Goal: Use online tool/utility: Utilize a website feature to perform a specific function

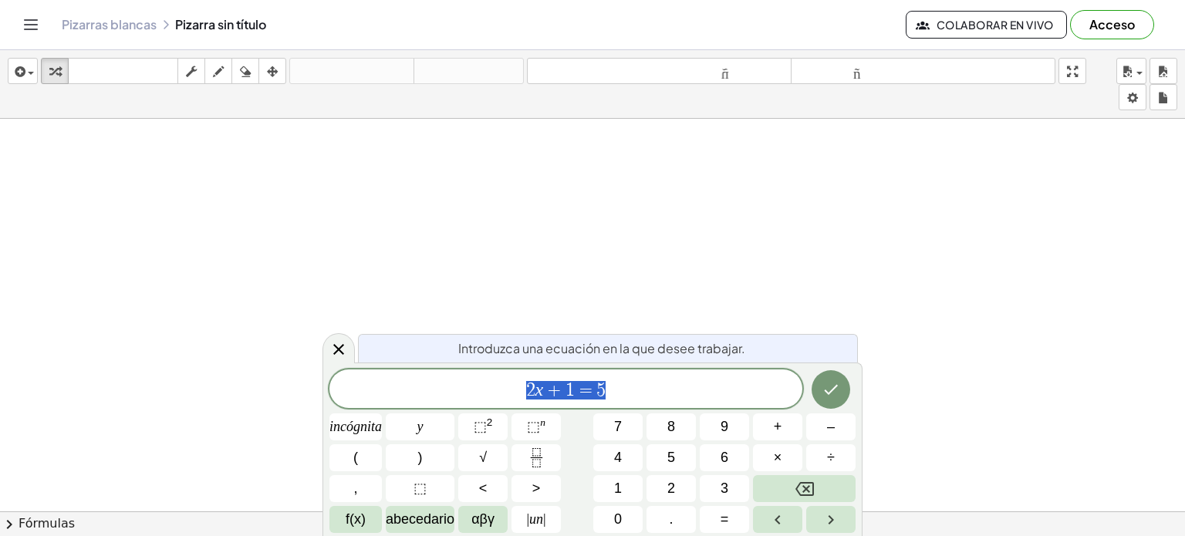
scroll to position [280, 0]
click at [334, 348] on icon at bounding box center [339, 349] width 19 height 19
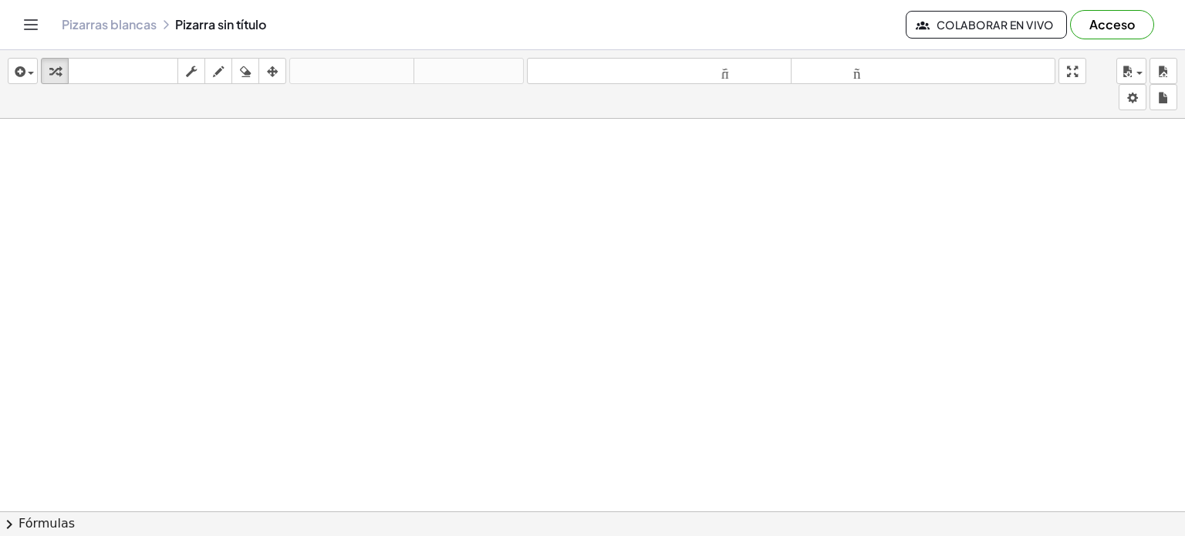
scroll to position [0, 0]
click at [225, 73] on div "button" at bounding box center [218, 71] width 20 height 19
drag, startPoint x: 227, startPoint y: 168, endPoint x: 287, endPoint y: 181, distance: 61.6
click at [287, 181] on div at bounding box center [592, 512] width 1185 height 786
drag, startPoint x: 219, startPoint y: 147, endPoint x: 278, endPoint y: 164, distance: 61.1
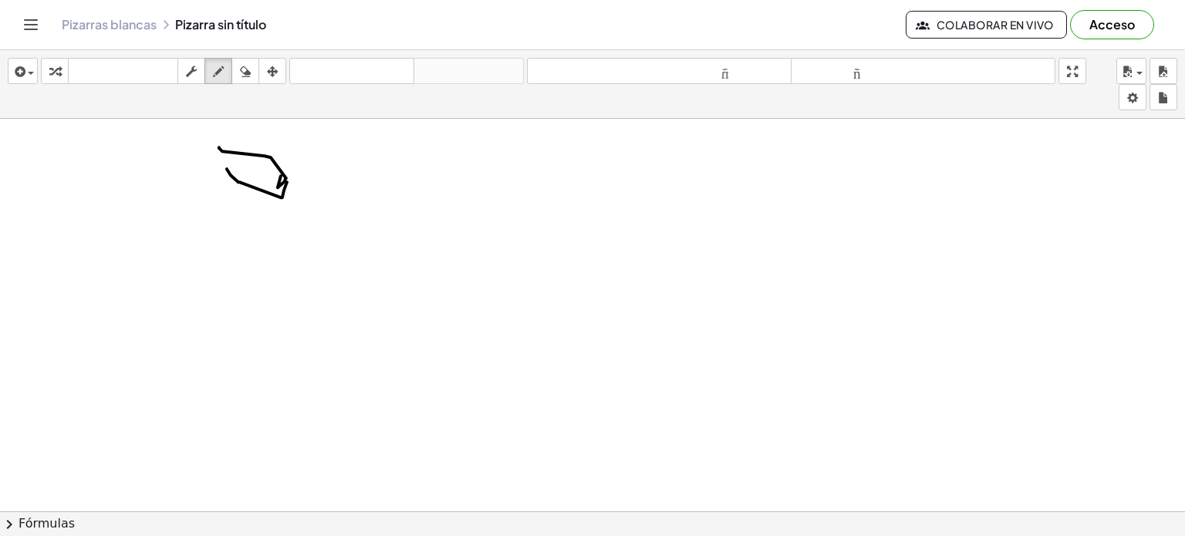
click at [278, 164] on div at bounding box center [592, 512] width 1185 height 786
drag, startPoint x: 357, startPoint y: 150, endPoint x: 362, endPoint y: 162, distance: 13.5
click at [362, 162] on div at bounding box center [592, 512] width 1185 height 786
drag, startPoint x: 362, startPoint y: 162, endPoint x: 395, endPoint y: 245, distance: 89.0
click at [395, 245] on div at bounding box center [592, 512] width 1185 height 786
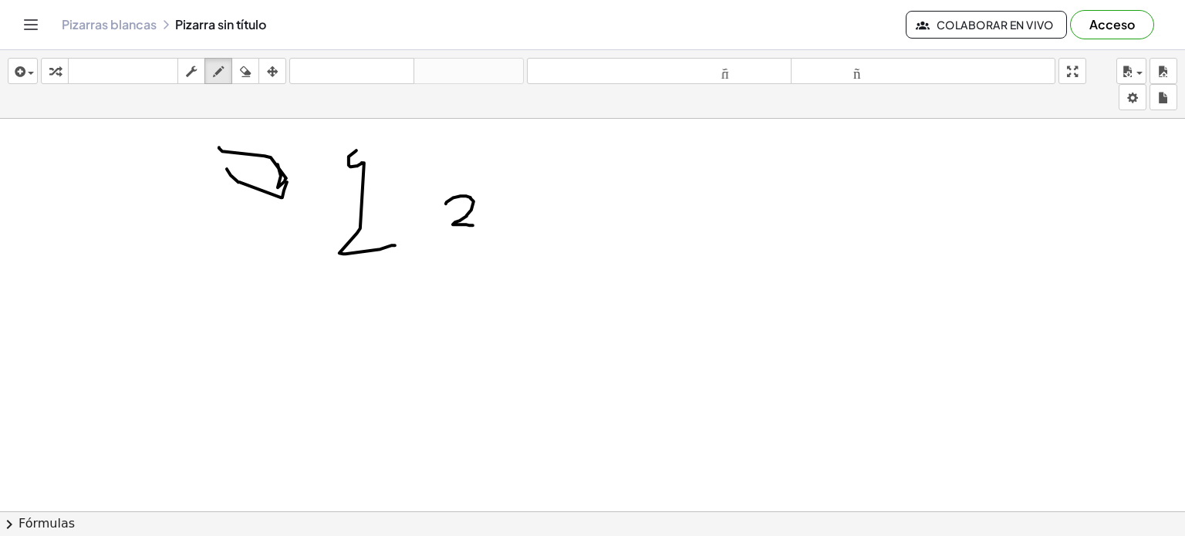
drag, startPoint x: 446, startPoint y: 203, endPoint x: 473, endPoint y: 222, distance: 33.2
click at [473, 222] on div at bounding box center [592, 512] width 1185 height 786
drag, startPoint x: 503, startPoint y: 200, endPoint x: 519, endPoint y: 213, distance: 20.9
click at [519, 213] on div at bounding box center [592, 512] width 1185 height 786
drag, startPoint x: 531, startPoint y: 212, endPoint x: 571, endPoint y: 238, distance: 47.9
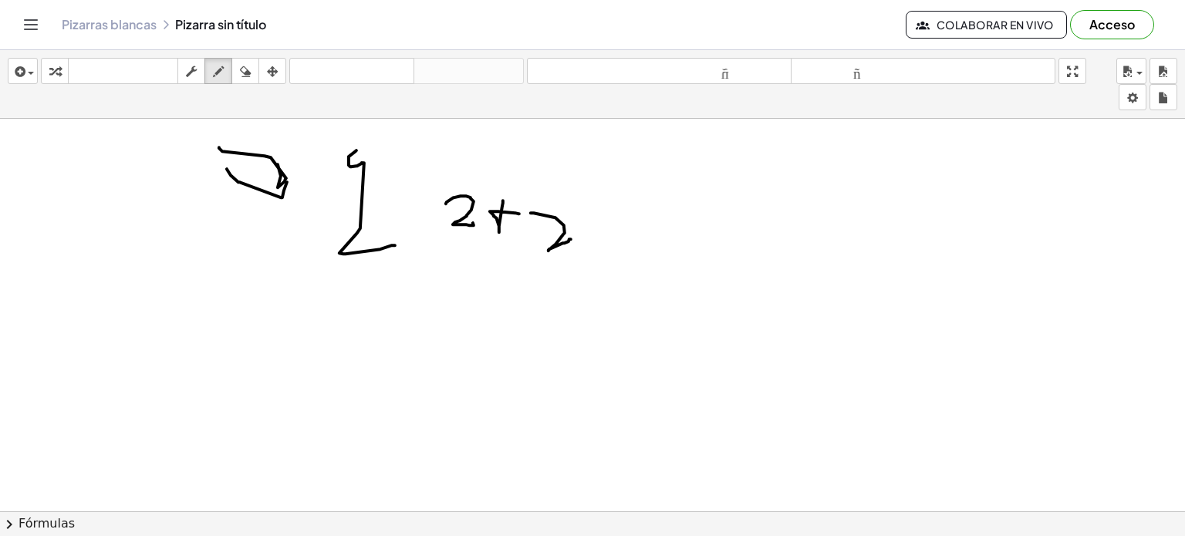
click at [571, 238] on div at bounding box center [592, 512] width 1185 height 786
click at [637, 240] on div at bounding box center [592, 512] width 1185 height 786
click at [669, 305] on div at bounding box center [592, 512] width 1185 height 786
drag, startPoint x: 669, startPoint y: 305, endPoint x: 765, endPoint y: 328, distance: 98.5
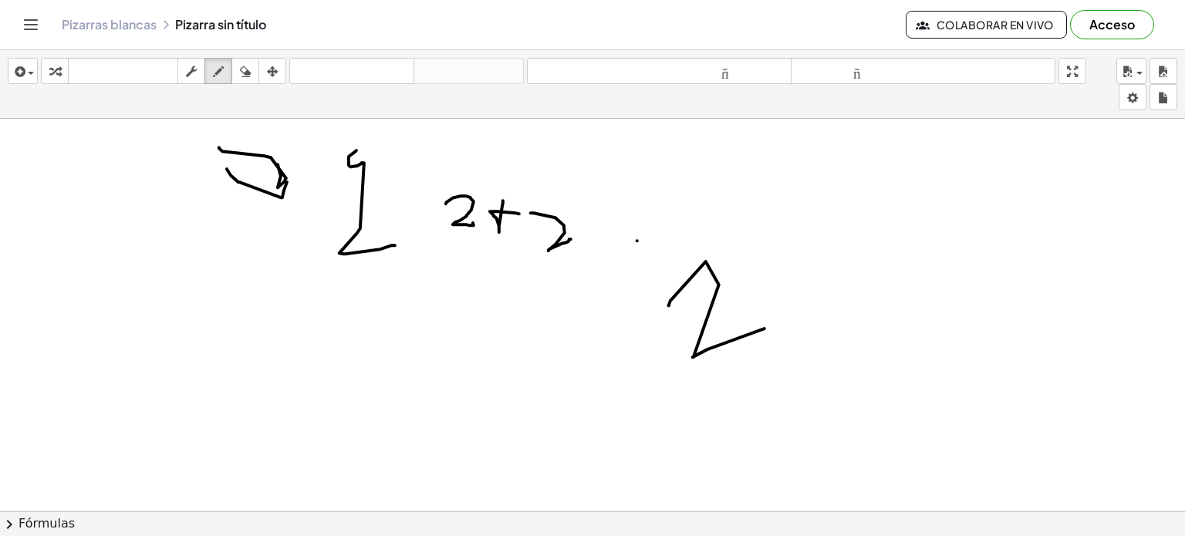
click at [765, 328] on div at bounding box center [592, 512] width 1185 height 786
drag, startPoint x: 779, startPoint y: 270, endPoint x: 756, endPoint y: 299, distance: 37.4
click at [756, 299] on div at bounding box center [592, 512] width 1185 height 786
drag, startPoint x: 756, startPoint y: 299, endPoint x: 818, endPoint y: 289, distance: 62.5
click at [818, 289] on div at bounding box center [592, 512] width 1185 height 786
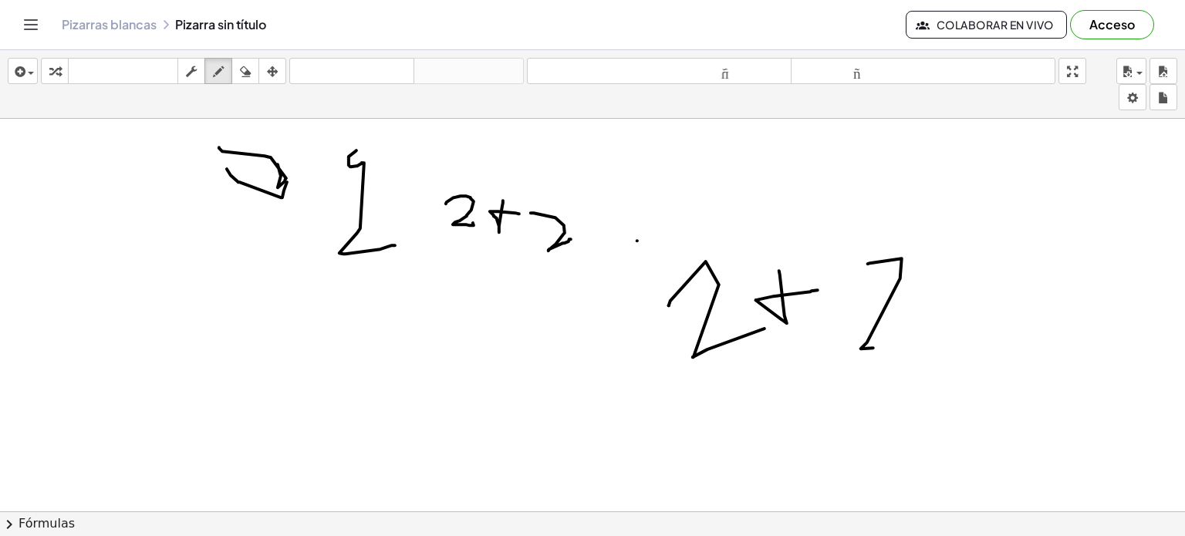
drag, startPoint x: 868, startPoint y: 263, endPoint x: 921, endPoint y: 346, distance: 98.3
click at [921, 346] on div at bounding box center [592, 512] width 1185 height 786
drag, startPoint x: 960, startPoint y: 320, endPoint x: 1014, endPoint y: 315, distance: 54.3
click at [1014, 315] on div at bounding box center [592, 512] width 1185 height 786
drag, startPoint x: 966, startPoint y: 295, endPoint x: 1028, endPoint y: 289, distance: 62.0
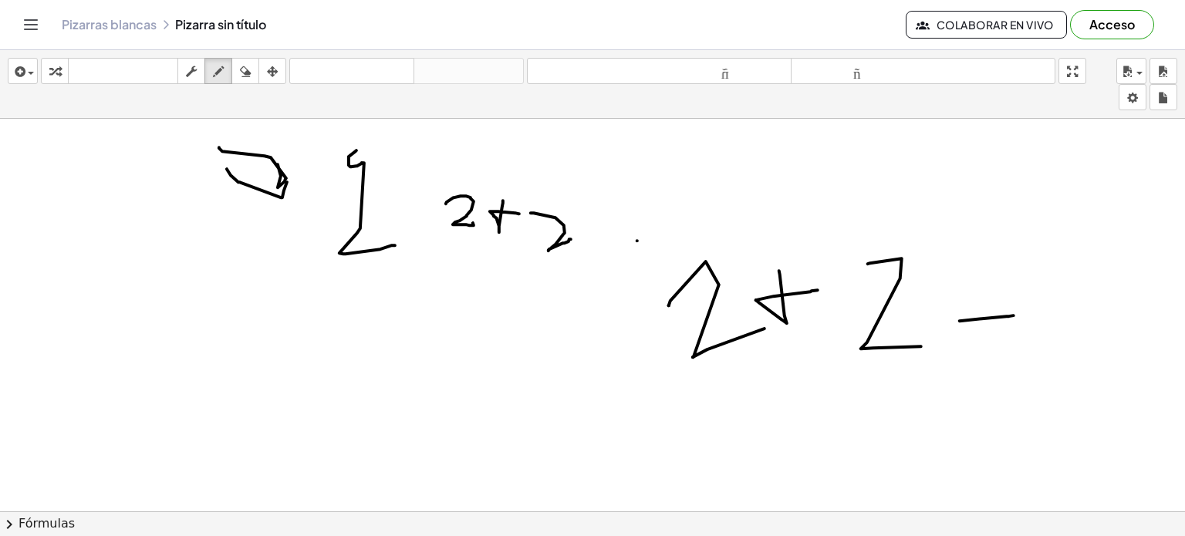
click at [1028, 289] on div at bounding box center [592, 512] width 1185 height 786
drag, startPoint x: 1085, startPoint y: 275, endPoint x: 1090, endPoint y: 364, distance: 89.7
click at [1090, 364] on div at bounding box center [592, 512] width 1185 height 786
drag, startPoint x: 833, startPoint y: 389, endPoint x: 832, endPoint y: 432, distance: 43.2
click at [832, 432] on div at bounding box center [592, 512] width 1185 height 786
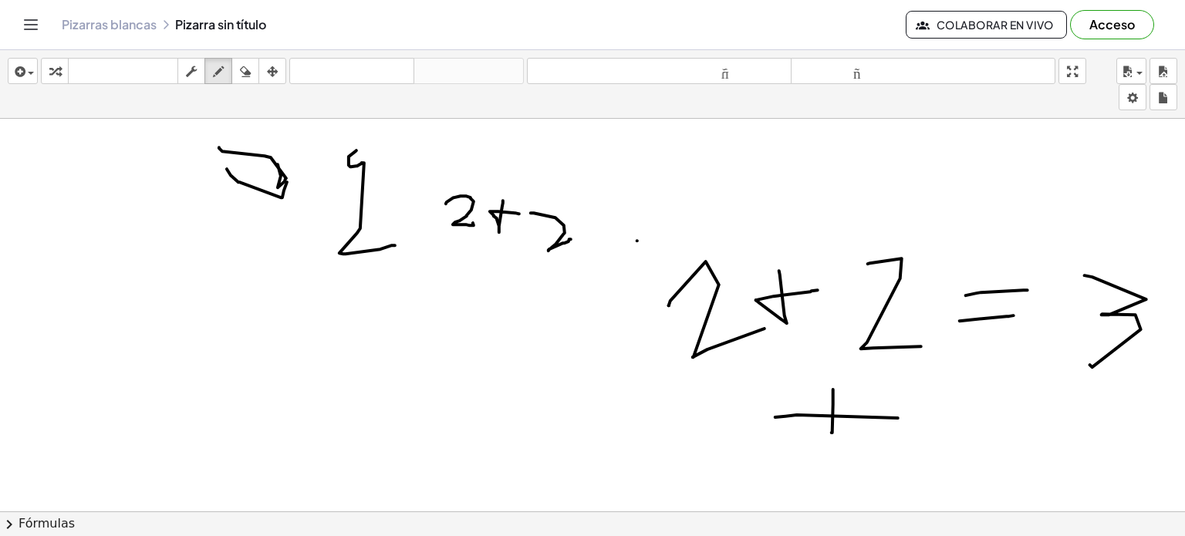
drag, startPoint x: 776, startPoint y: 417, endPoint x: 898, endPoint y: 417, distance: 122.7
click at [898, 417] on div at bounding box center [592, 512] width 1185 height 786
drag, startPoint x: 927, startPoint y: 400, endPoint x: 969, endPoint y: 399, distance: 42.5
click at [969, 399] on div at bounding box center [592, 512] width 1185 height 786
drag, startPoint x: 922, startPoint y: 387, endPoint x: 921, endPoint y: 482, distance: 94.9
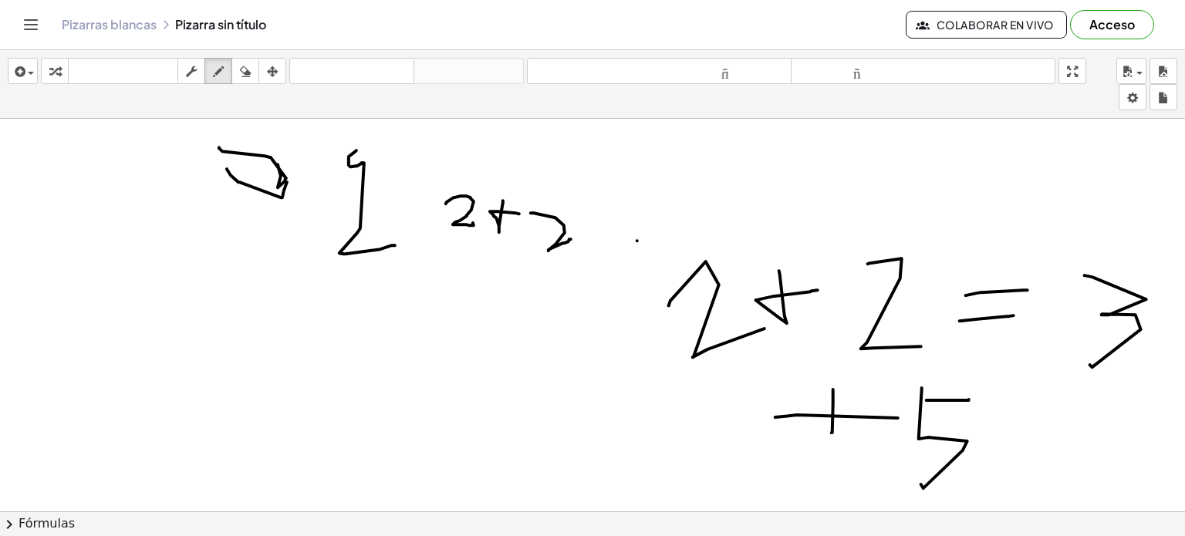
click at [921, 482] on div at bounding box center [592, 512] width 1185 height 786
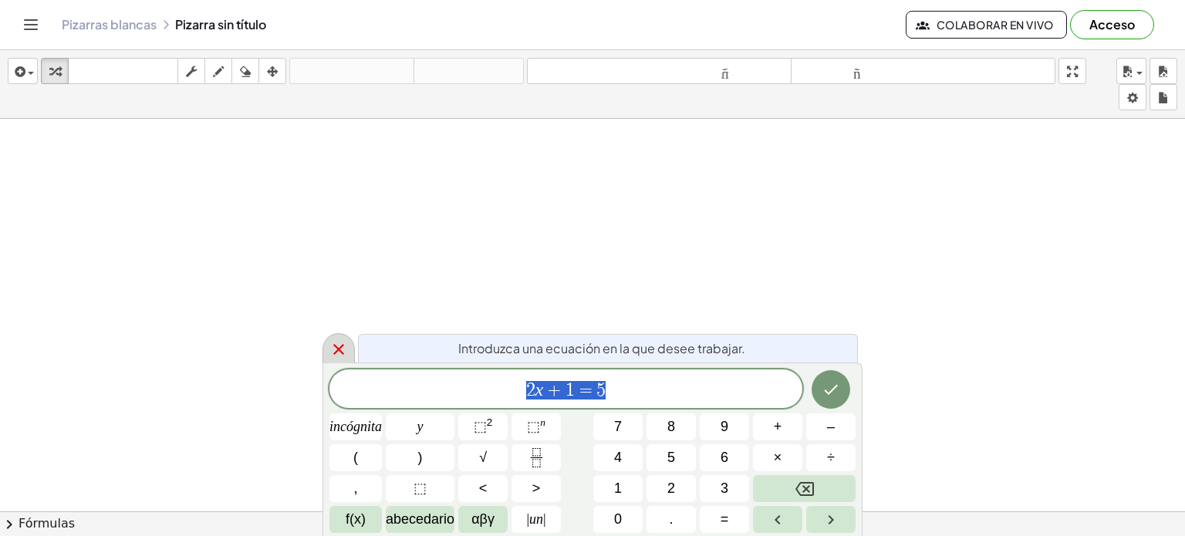
click at [336, 345] on icon at bounding box center [339, 349] width 19 height 19
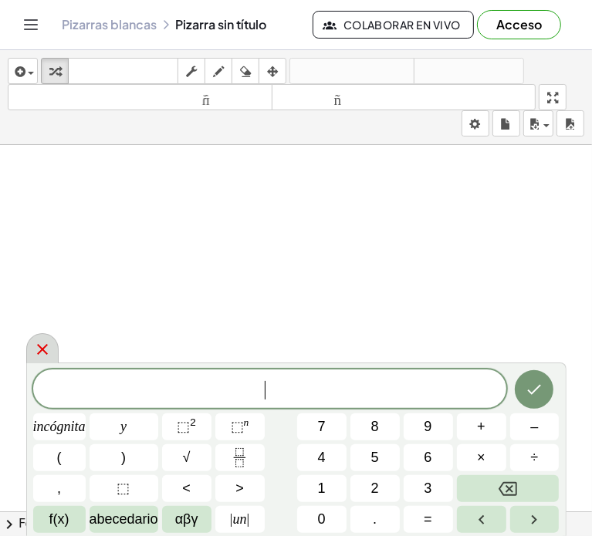
click at [34, 349] on icon at bounding box center [42, 349] width 19 height 19
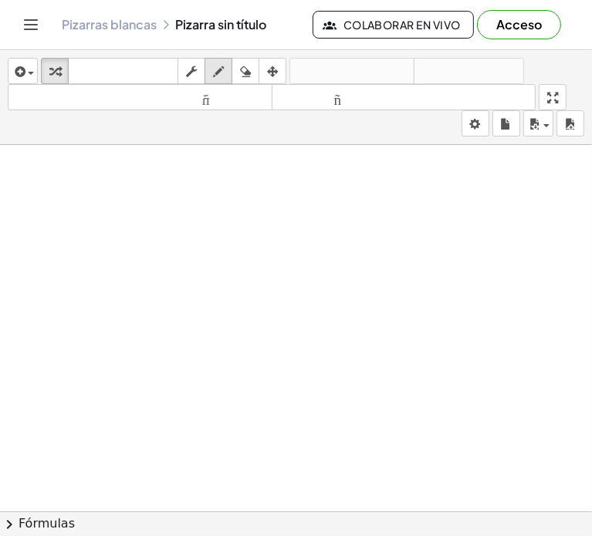
click at [213, 76] on icon "button" at bounding box center [218, 72] width 11 height 19
drag, startPoint x: 32, startPoint y: 171, endPoint x: 46, endPoint y: 167, distance: 15.0
drag, startPoint x: 49, startPoint y: 181, endPoint x: 46, endPoint y: 191, distance: 10.0
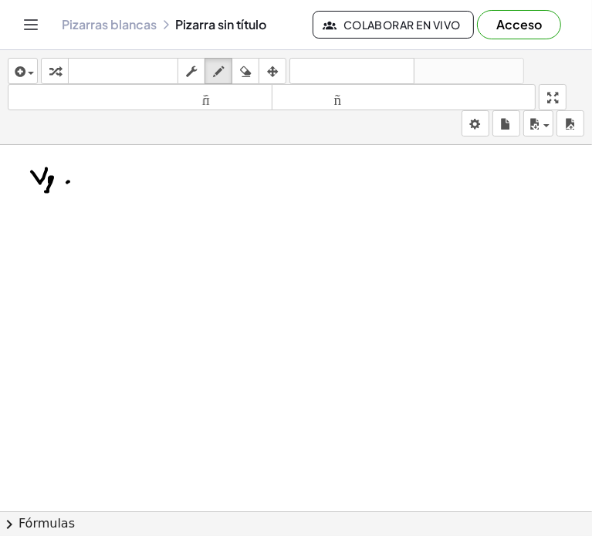
drag, startPoint x: 63, startPoint y: 177, endPoint x: 73, endPoint y: 178, distance: 10.1
drag, startPoint x: 62, startPoint y: 171, endPoint x: 76, endPoint y: 172, distance: 14.7
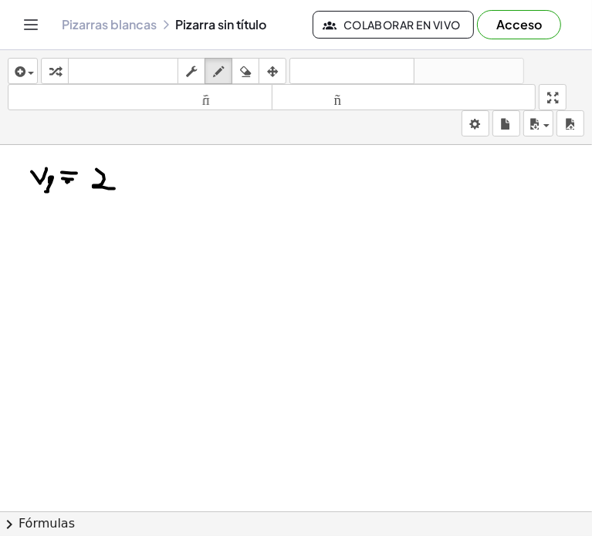
drag, startPoint x: 96, startPoint y: 168, endPoint x: 114, endPoint y: 188, distance: 26.2
drag, startPoint x: 129, startPoint y: 171, endPoint x: 136, endPoint y: 182, distance: 12.8
click at [249, 76] on icon "button" at bounding box center [245, 72] width 11 height 19
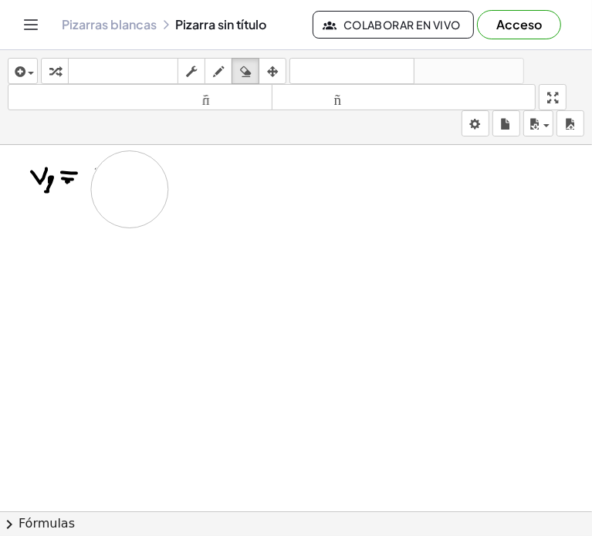
drag, startPoint x: 138, startPoint y: 171, endPoint x: 130, endPoint y: 188, distance: 19.7
click at [225, 71] on div "button" at bounding box center [218, 71] width 20 height 19
drag, startPoint x: 105, startPoint y: 169, endPoint x: 123, endPoint y: 196, distance: 32.7
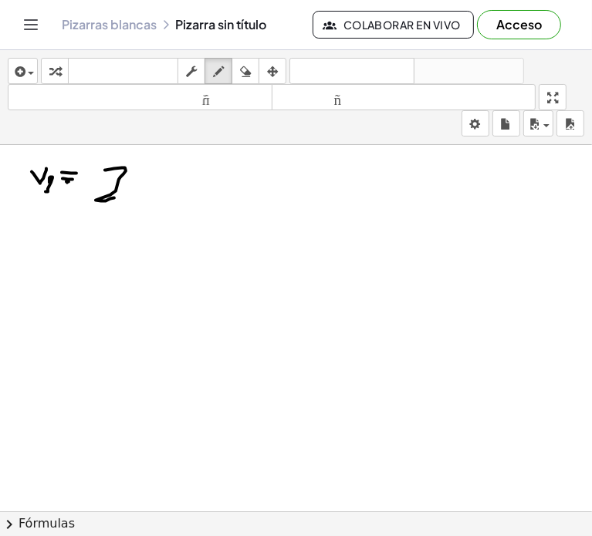
drag, startPoint x: 147, startPoint y: 170, endPoint x: 167, endPoint y: 190, distance: 28.9
drag, startPoint x: 188, startPoint y: 191, endPoint x: 180, endPoint y: 209, distance: 20.1
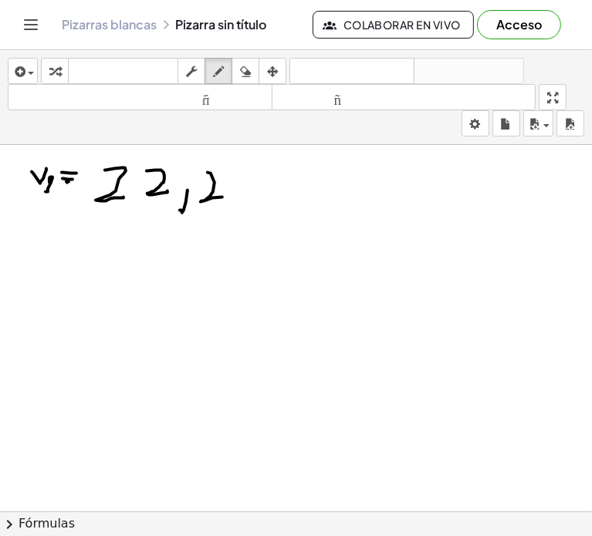
drag, startPoint x: 208, startPoint y: 171, endPoint x: 225, endPoint y: 196, distance: 30.4
drag, startPoint x: 248, startPoint y: 176, endPoint x: 266, endPoint y: 195, distance: 26.2
drag, startPoint x: 293, startPoint y: 177, endPoint x: 303, endPoint y: 167, distance: 13.7
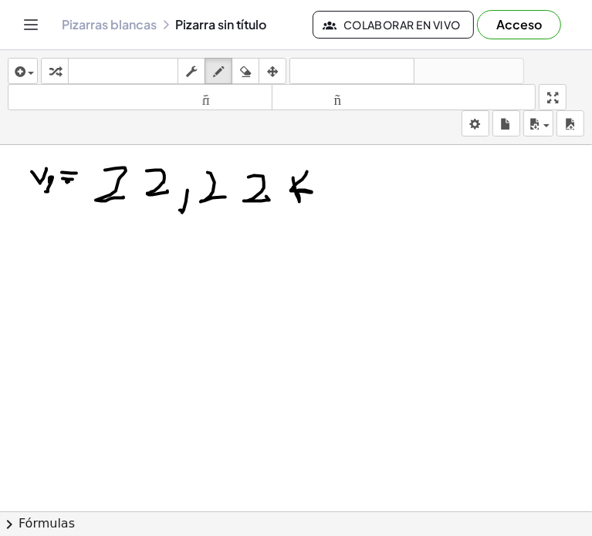
drag, startPoint x: 318, startPoint y: 192, endPoint x: 340, endPoint y: 202, distance: 23.8
drag, startPoint x: 340, startPoint y: 202, endPoint x: 363, endPoint y: 207, distance: 24.4
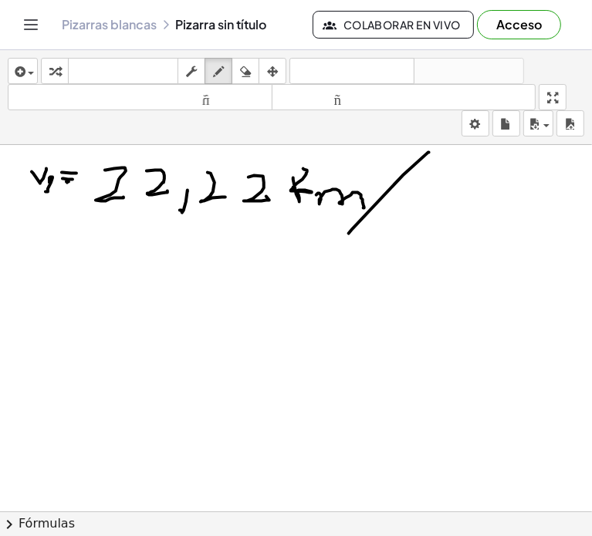
drag, startPoint x: 353, startPoint y: 228, endPoint x: 428, endPoint y: 150, distance: 108.0
drag, startPoint x: 411, startPoint y: 194, endPoint x: 431, endPoint y: 215, distance: 28.9
drag, startPoint x: 414, startPoint y: 185, endPoint x: 411, endPoint y: 200, distance: 15.0
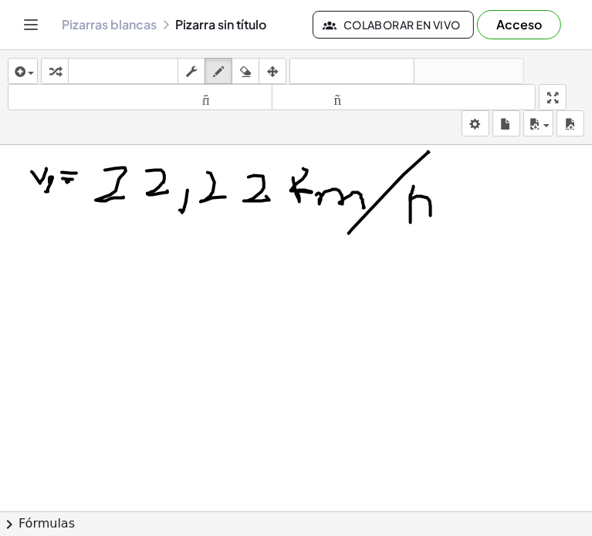
drag, startPoint x: 413, startPoint y: 172, endPoint x: 415, endPoint y: 200, distance: 27.9
